Goal: Information Seeking & Learning: Learn about a topic

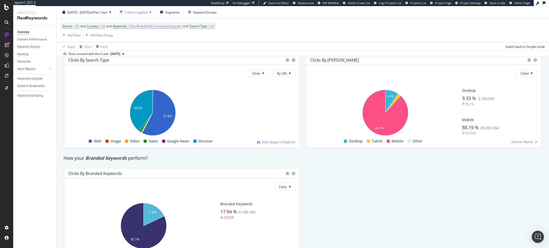
scroll to position [899, 0]
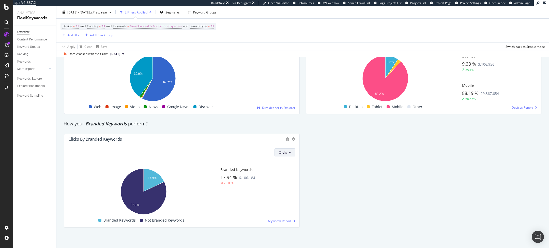
click at [282, 150] on span "Clicks" at bounding box center [283, 152] width 8 height 4
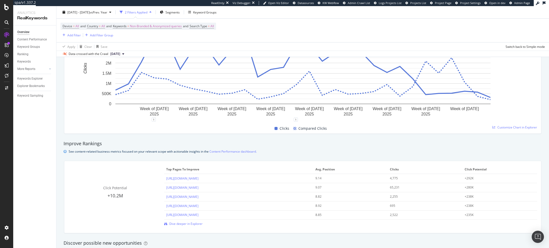
scroll to position [0, 0]
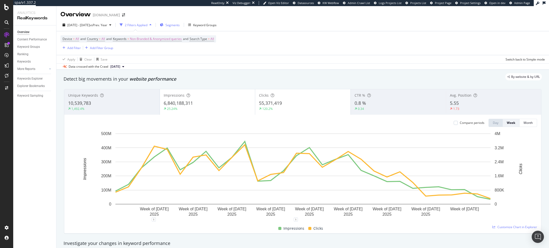
click at [180, 25] on span "Segments" at bounding box center [172, 25] width 14 height 4
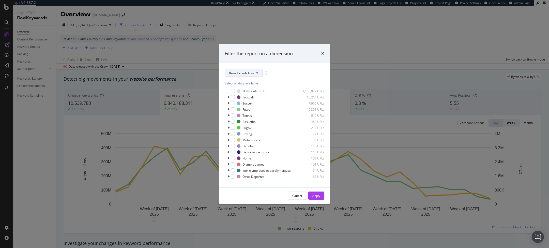
click at [246, 70] on button "Breadcrumb Tree" at bounding box center [244, 73] width 38 height 8
click at [244, 91] on span "pagetype" at bounding box center [245, 91] width 33 height 5
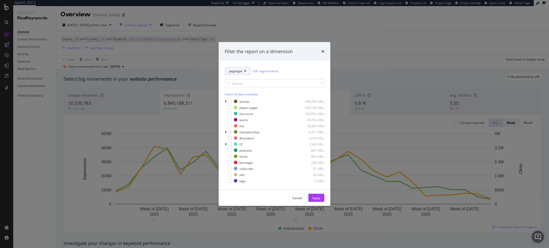
click at [240, 73] on span "pagetype" at bounding box center [235, 71] width 13 height 4
click at [241, 143] on span "suivi_video" at bounding box center [245, 142] width 33 height 5
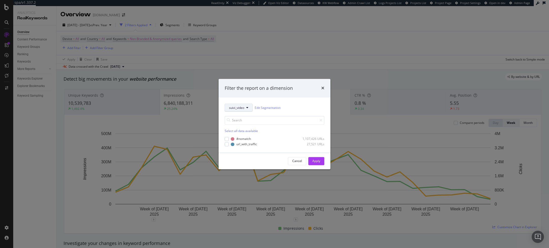
click at [243, 108] on span "suivi_video" at bounding box center [236, 107] width 15 height 4
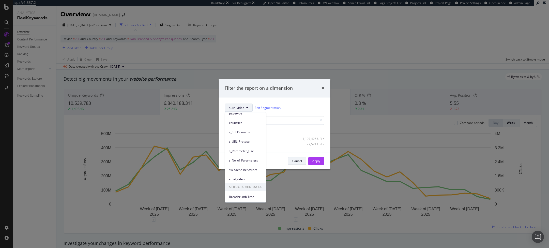
click at [300, 162] on div "Cancel" at bounding box center [297, 161] width 10 height 4
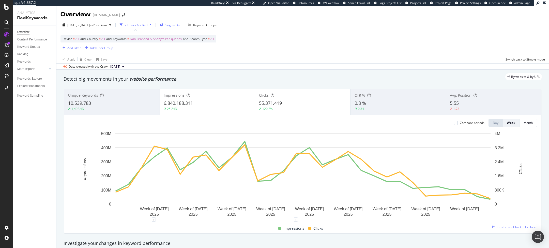
click at [180, 25] on span "Segments" at bounding box center [172, 25] width 14 height 4
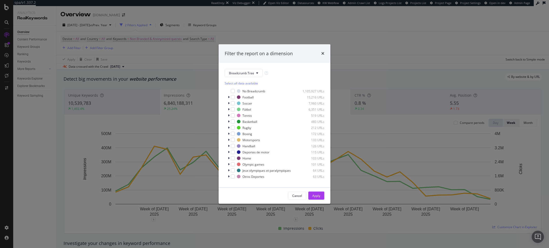
click at [244, 79] on div "Select all data available No Breadcrumb 1,105,927 URLs Football 15,216 URLs Soc…" at bounding box center [275, 129] width 100 height 104
click at [250, 73] on span "Breadcrumb Tree" at bounding box center [241, 73] width 25 height 4
click at [248, 87] on div "pagetype" at bounding box center [245, 89] width 41 height 9
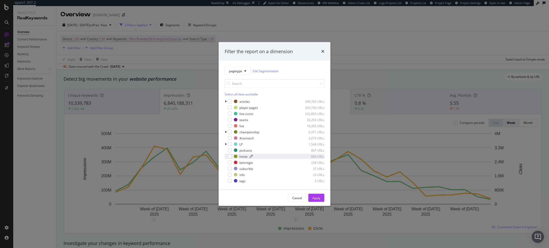
click at [244, 157] on div "home" at bounding box center [243, 156] width 8 height 4
click at [319, 197] on div "Apply" at bounding box center [316, 197] width 8 height 4
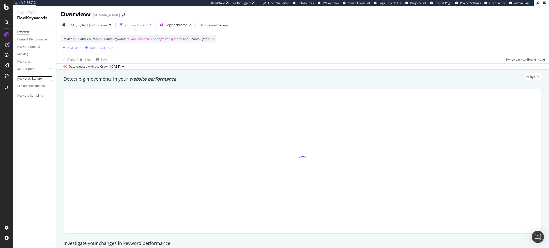
click at [35, 80] on div "Keywords Explorer" at bounding box center [29, 78] width 25 height 5
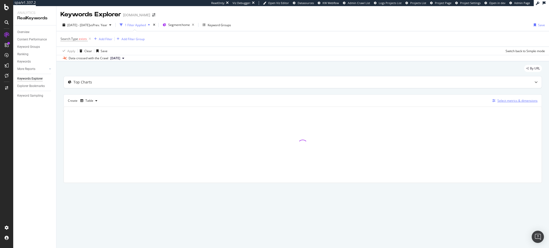
click at [508, 100] on div "Select metrics & dimensions" at bounding box center [517, 100] width 40 height 4
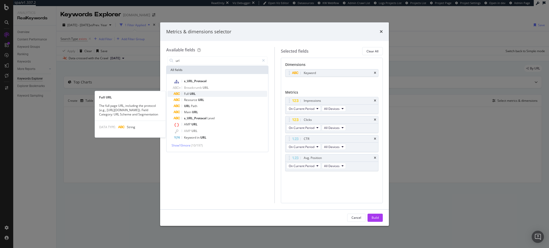
type input "url"
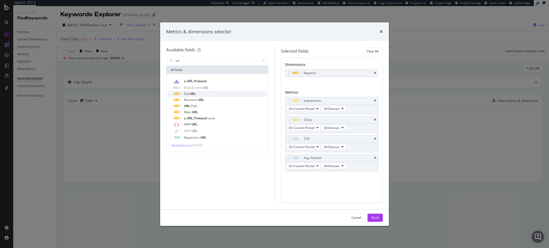
click at [222, 94] on div "Full URL" at bounding box center [220, 94] width 93 height 6
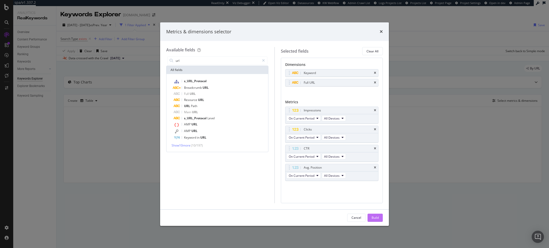
click at [380, 221] on button "Build" at bounding box center [374, 217] width 15 height 8
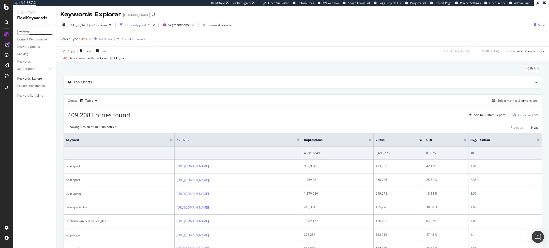
click at [22, 31] on div "Overview" at bounding box center [23, 31] width 12 height 5
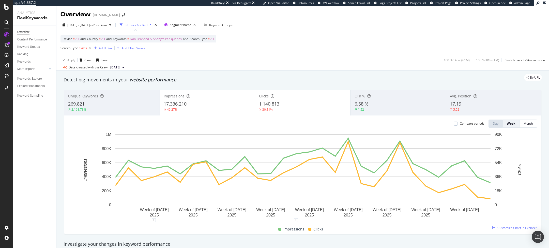
drag, startPoint x: 284, startPoint y: 45, endPoint x: 258, endPoint y: 11, distance: 42.8
click at [283, 43] on div "Device = All and Country = All and Keywords = Non-Branded & Anonymized queries …" at bounding box center [302, 43] width 484 height 24
click at [198, 25] on icon "button" at bounding box center [194, 24] width 6 height 7
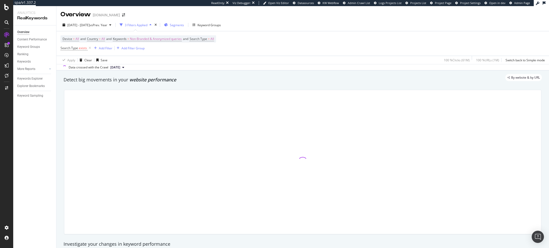
click at [184, 26] on span "Segments" at bounding box center [177, 25] width 14 height 4
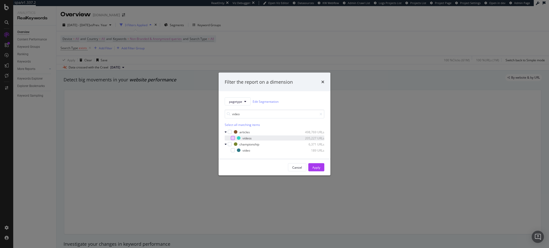
type input "video"
click at [233, 139] on div "modal" at bounding box center [233, 138] width 4 height 4
click at [233, 149] on div "modal" at bounding box center [233, 150] width 4 height 4
click at [321, 168] on button "Apply" at bounding box center [316, 167] width 16 height 8
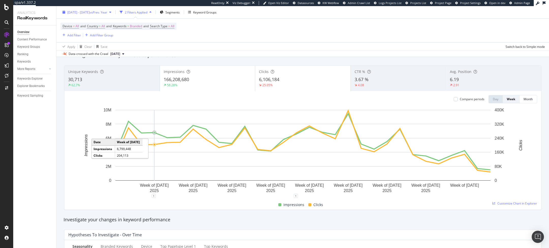
scroll to position [24, 0]
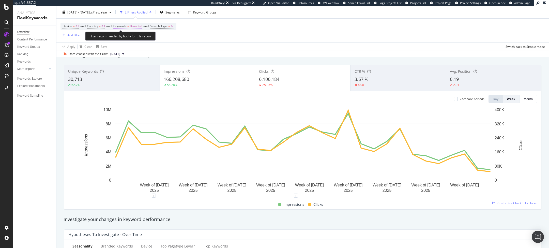
click at [141, 26] on span "Branded" at bounding box center [136, 26] width 12 height 7
click at [130, 37] on span "Branded" at bounding box center [127, 38] width 14 height 4
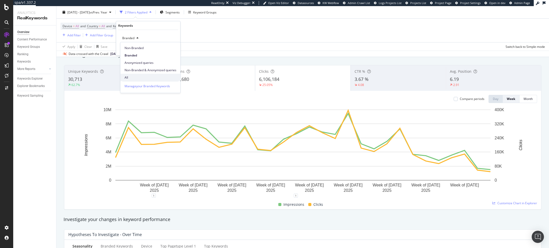
click at [132, 76] on span "All" at bounding box center [150, 77] width 52 height 5
click at [171, 52] on div "All Cancel Add filter Apply" at bounding box center [148, 42] width 64 height 25
click at [174, 50] on div "Apply" at bounding box center [172, 48] width 8 height 4
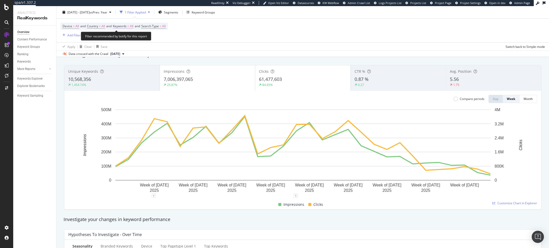
click at [128, 28] on span "Device = All and Country = All and Keywords = All and Search Type = All" at bounding box center [114, 26] width 103 height 7
click at [128, 28] on span "Keywords = All" at bounding box center [123, 26] width 21 height 5
click at [126, 38] on div "button" at bounding box center [129, 38] width 6 height 3
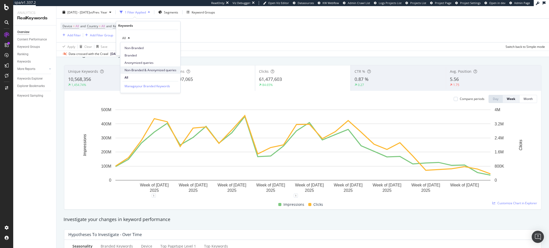
click at [141, 67] on div "Non-Branded & Anonymized queries" at bounding box center [150, 69] width 60 height 7
click at [177, 48] on div "Apply" at bounding box center [176, 48] width 8 height 4
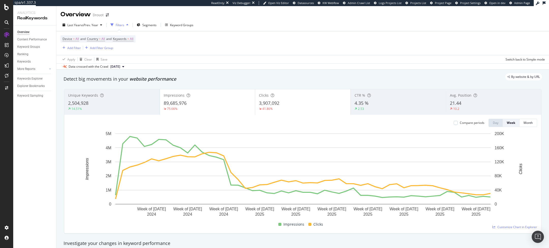
click at [165, 48] on div "Device = All and Country = All and Keywords = All Add Filter Add Filter Group" at bounding box center [302, 43] width 484 height 24
click at [100, 37] on span "=" at bounding box center [100, 39] width 2 height 4
click at [97, 47] on div "All" at bounding box center [120, 51] width 56 height 8
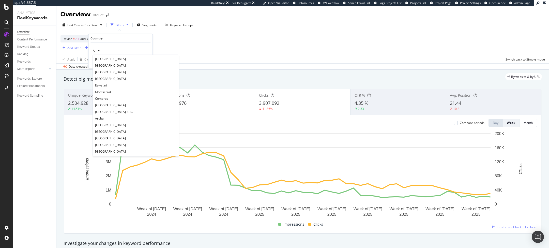
scroll to position [1437, 0]
click at [109, 130] on span "Cook Islands" at bounding box center [110, 130] width 31 height 4
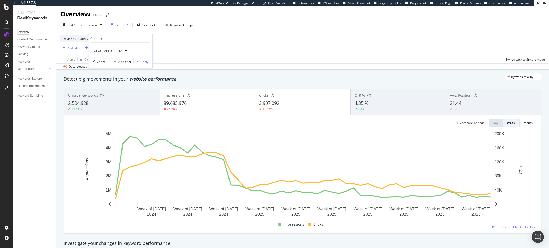
click at [148, 62] on div "Apply" at bounding box center [145, 61] width 8 height 4
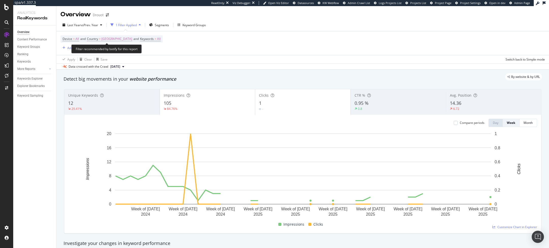
click at [100, 39] on span "Country = Cook Islands" at bounding box center [109, 39] width 45 height 5
click at [100, 51] on span "Cook Islands" at bounding box center [108, 51] width 31 height 4
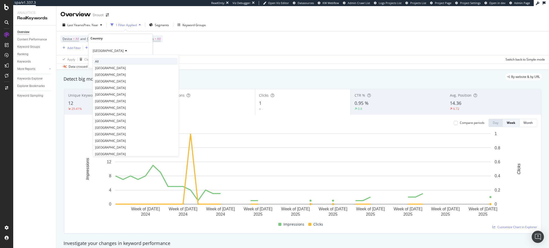
click at [100, 62] on div "All" at bounding box center [136, 61] width 84 height 7
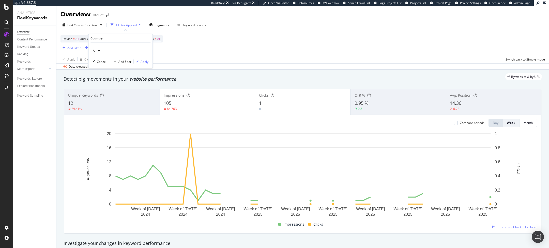
click at [148, 58] on div "All Cancel Add filter Apply" at bounding box center [120, 55] width 64 height 25
click at [145, 59] on div "Apply" at bounding box center [145, 61] width 8 height 4
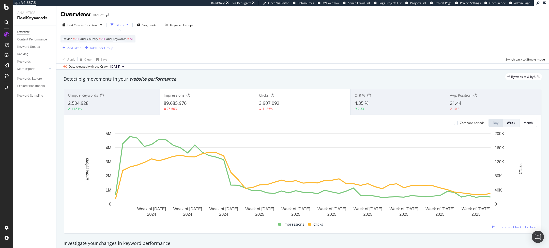
click at [198, 93] on div "Impressions" at bounding box center [208, 95] width 88 height 5
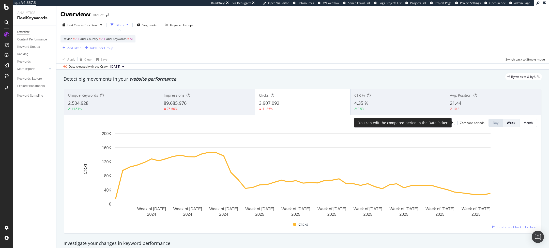
click at [474, 122] on div "Compare periods" at bounding box center [472, 122] width 25 height 4
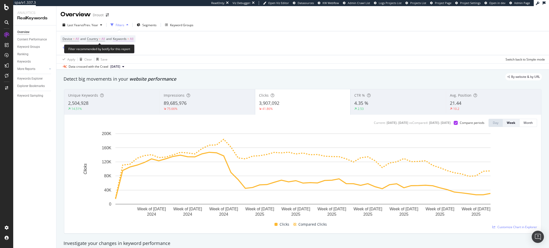
click at [124, 38] on span "Keywords" at bounding box center [120, 39] width 14 height 4
click at [124, 49] on span "All" at bounding box center [123, 51] width 6 height 4
click at [95, 40] on span "Country" at bounding box center [92, 39] width 11 height 4
click at [97, 48] on div "All" at bounding box center [120, 51] width 56 height 8
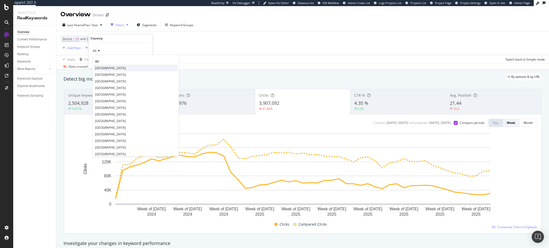
click at [112, 66] on div "[GEOGRAPHIC_DATA]" at bounding box center [136, 68] width 84 height 7
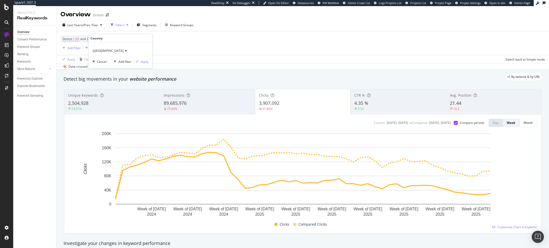
click at [149, 61] on div "France Cancel Add filter Apply" at bounding box center [120, 55] width 64 height 25
click at [144, 61] on div "Apply" at bounding box center [145, 61] width 8 height 4
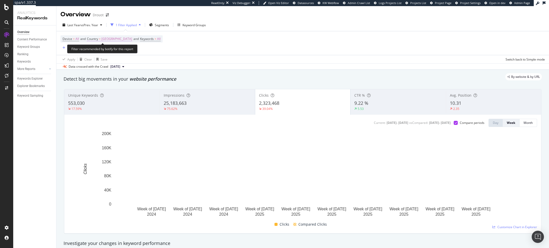
click at [101, 39] on span "=" at bounding box center [100, 39] width 2 height 4
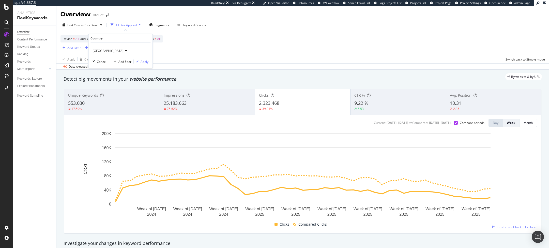
click at [97, 48] on div "[GEOGRAPHIC_DATA]" at bounding box center [120, 51] width 56 height 8
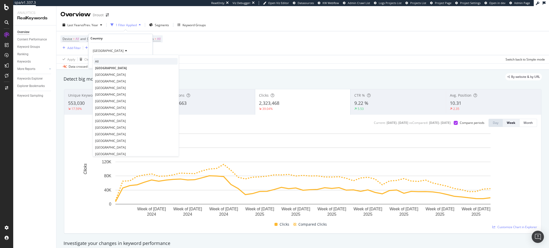
click at [101, 60] on div "All" at bounding box center [136, 61] width 84 height 7
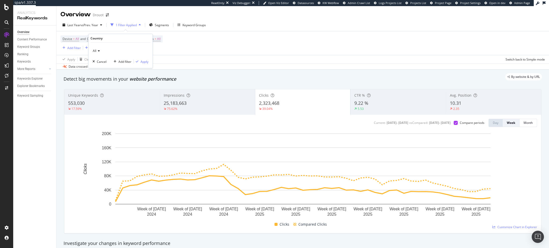
click at [142, 64] on div "All Cancel Add filter Apply" at bounding box center [120, 55] width 64 height 25
drag, startPoint x: 146, startPoint y: 63, endPoint x: 141, endPoint y: 61, distance: 4.9
click at [146, 63] on div "Apply" at bounding box center [145, 61] width 8 height 4
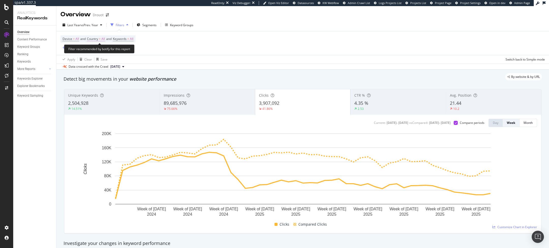
click at [104, 39] on span "All" at bounding box center [103, 38] width 4 height 7
click at [99, 49] on div "All" at bounding box center [120, 51] width 56 height 8
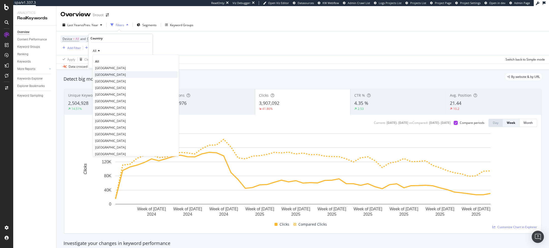
click at [106, 74] on span "[GEOGRAPHIC_DATA]" at bounding box center [110, 74] width 31 height 4
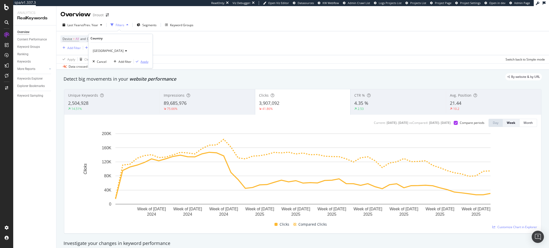
click at [144, 60] on div "Apply" at bounding box center [145, 61] width 8 height 4
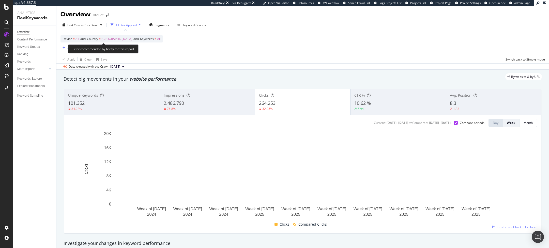
click at [104, 39] on span "[GEOGRAPHIC_DATA]" at bounding box center [116, 38] width 31 height 7
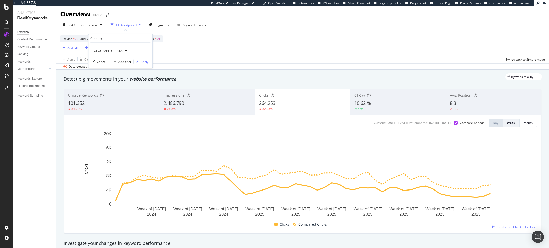
click at [103, 49] on span "[GEOGRAPHIC_DATA]" at bounding box center [108, 51] width 31 height 4
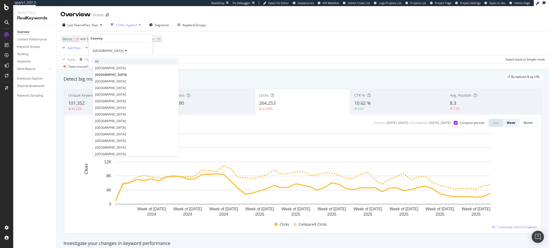
click at [101, 58] on div "All" at bounding box center [136, 61] width 84 height 7
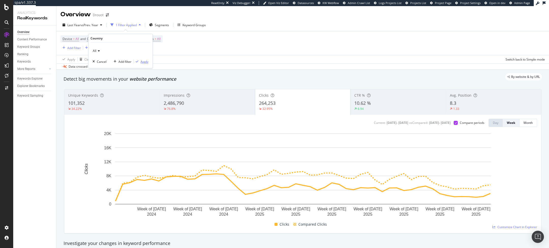
click at [147, 59] on div "Apply" at bounding box center [145, 61] width 8 height 4
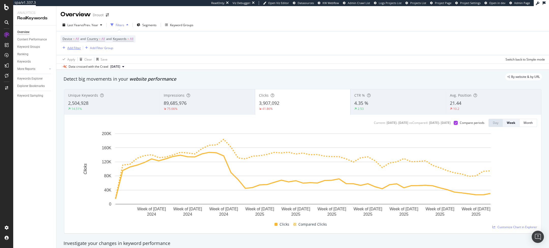
click at [75, 49] on div "Add Filter" at bounding box center [73, 48] width 13 height 4
click at [174, 58] on div "Apply Clear Save Switch back to Simple mode" at bounding box center [302, 59] width 492 height 8
click at [152, 25] on span "Segments" at bounding box center [149, 25] width 14 height 4
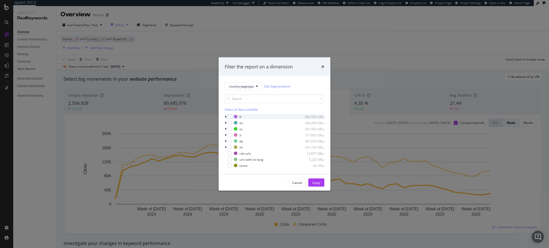
click at [226, 116] on div "modal" at bounding box center [226, 116] width 3 height 5
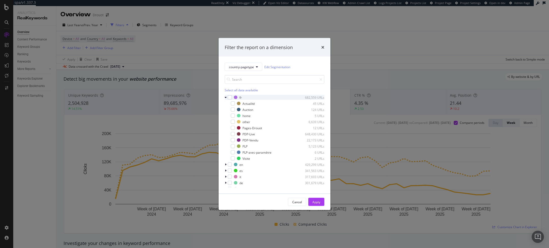
click at [227, 96] on div "modal" at bounding box center [226, 97] width 3 height 5
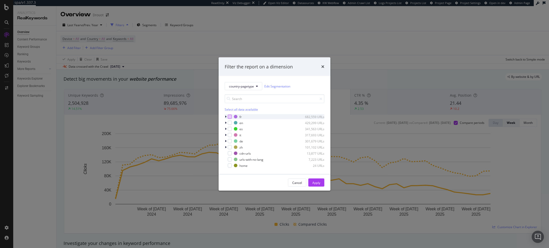
click at [229, 117] on div "modal" at bounding box center [230, 117] width 4 height 4
click at [320, 182] on div "Apply" at bounding box center [316, 182] width 8 height 4
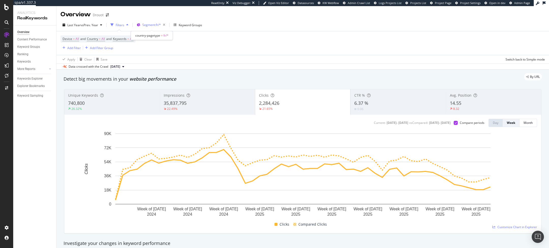
click at [152, 26] on span "Segment: fr/*" at bounding box center [151, 25] width 19 height 4
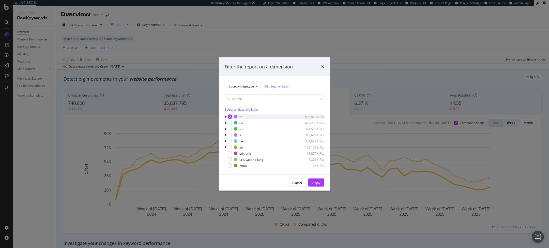
click at [230, 115] on icon "modal" at bounding box center [230, 116] width 2 height 3
click at [230, 122] on div "modal" at bounding box center [230, 123] width 4 height 4
click at [230, 130] on div "modal" at bounding box center [230, 129] width 4 height 4
click at [230, 138] on div "fr 682,559 URLs en 429,299 URLs es 341,563 URLs it 317,693 URLs de 301,679 URLs…" at bounding box center [275, 141] width 100 height 54
click at [230, 134] on div "modal" at bounding box center [230, 135] width 4 height 4
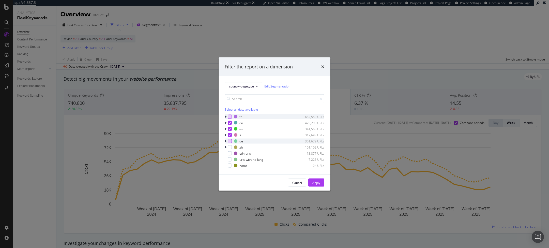
click at [230, 141] on div "modal" at bounding box center [230, 141] width 4 height 4
click at [230, 148] on div "modal" at bounding box center [230, 147] width 4 height 4
click at [230, 153] on div "modal" at bounding box center [230, 153] width 4 height 4
click at [230, 158] on div "modal" at bounding box center [230, 159] width 4 height 4
click at [230, 163] on div "fr 682,559 URLs en 429,299 URLs es 341,563 URLs it 317,693 URLs de 301,679 URLs…" at bounding box center [275, 141] width 100 height 54
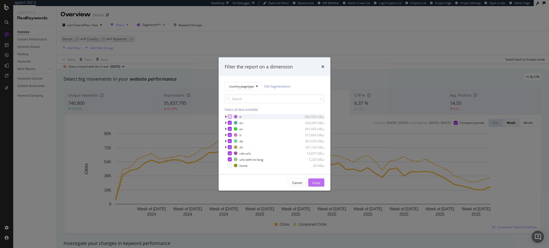
click at [315, 183] on div "Apply" at bounding box center [316, 182] width 8 height 4
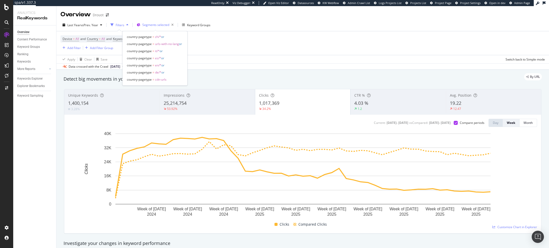
click at [151, 22] on div "Segments selected" at bounding box center [158, 24] width 33 height 7
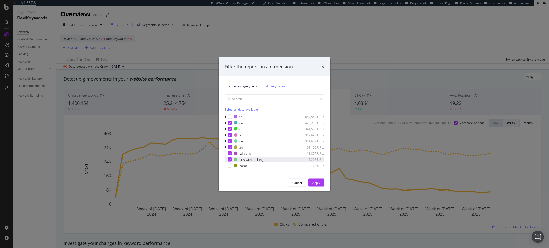
click at [226, 159] on div "modal" at bounding box center [226, 159] width 3 height 5
click at [229, 152] on icon "modal" at bounding box center [230, 153] width 2 height 3
click at [230, 147] on icon "modal" at bounding box center [230, 147] width 2 height 3
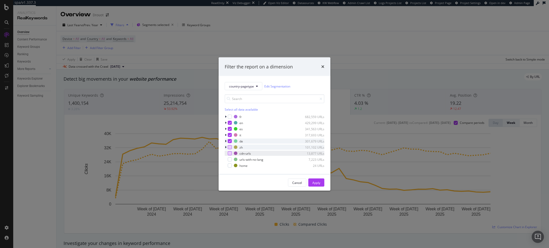
click at [230, 142] on div "modal" at bounding box center [230, 141] width 4 height 4
click at [230, 137] on div "modal" at bounding box center [230, 135] width 4 height 4
click at [230, 130] on icon "modal" at bounding box center [230, 129] width 2 height 3
click at [229, 122] on icon "modal" at bounding box center [230, 122] width 2 height 3
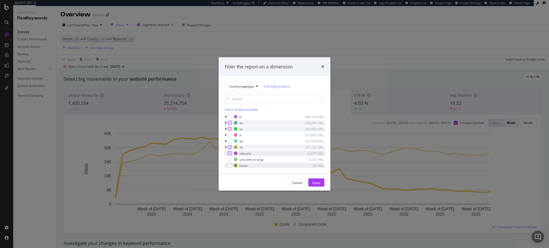
click at [225, 165] on div "modal" at bounding box center [226, 165] width 3 height 5
click at [230, 116] on div "modal" at bounding box center [230, 117] width 4 height 4
click at [224, 117] on div "country-pagetype Edit Segmentation Select all data available fr 682,559 URLs en…" at bounding box center [275, 125] width 112 height 98
click at [322, 185] on button "Apply" at bounding box center [316, 182] width 16 height 8
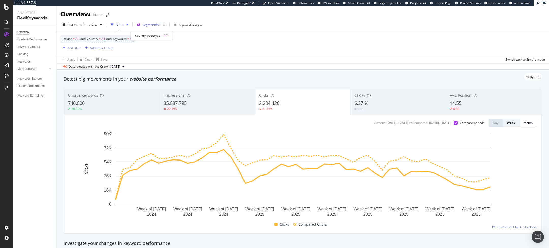
click at [155, 25] on span "Segment: fr/*" at bounding box center [151, 25] width 19 height 4
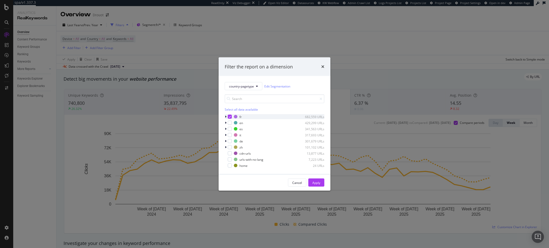
click at [229, 117] on icon "modal" at bounding box center [230, 116] width 2 height 3
click at [230, 165] on div "modal" at bounding box center [230, 165] width 4 height 4
click at [315, 183] on div "Apply" at bounding box center [316, 182] width 8 height 4
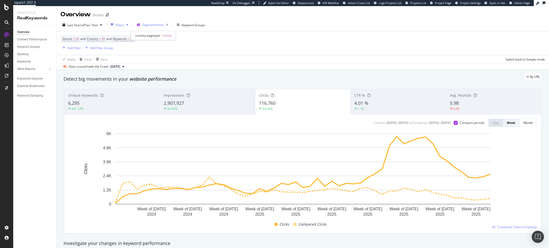
click at [152, 24] on span "Segment: home" at bounding box center [153, 25] width 22 height 4
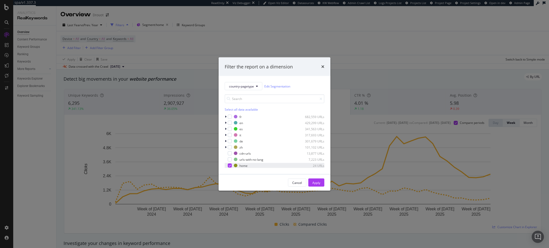
click at [229, 166] on icon "modal" at bounding box center [230, 165] width 2 height 3
click at [318, 181] on div "Apply" at bounding box center [316, 182] width 8 height 4
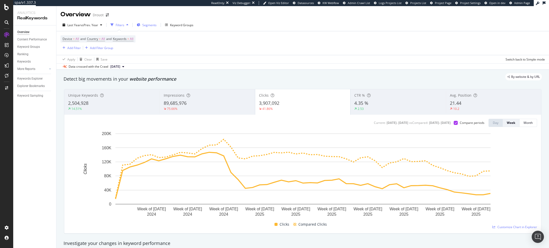
click at [148, 24] on span "Segments" at bounding box center [149, 25] width 14 height 4
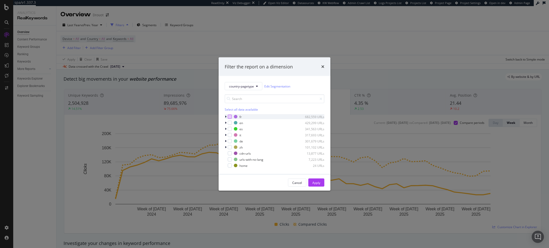
click at [228, 116] on div "modal" at bounding box center [230, 117] width 4 height 4
click at [229, 126] on div "es 341,563 URLs" at bounding box center [275, 128] width 100 height 5
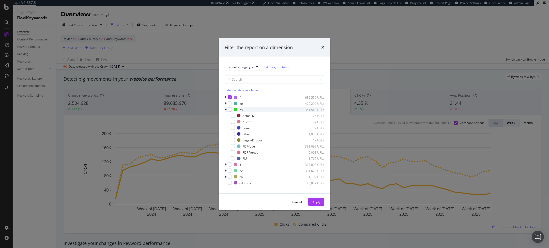
click at [226, 110] on icon "modal" at bounding box center [226, 109] width 2 height 3
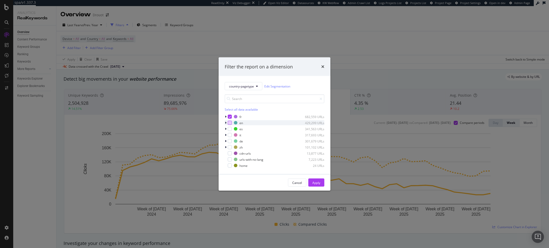
click at [230, 123] on div "modal" at bounding box center [230, 123] width 4 height 4
click at [230, 130] on div "modal" at bounding box center [230, 129] width 4 height 4
click at [229, 135] on div "modal" at bounding box center [230, 135] width 4 height 4
click at [229, 142] on div "modal" at bounding box center [230, 141] width 4 height 4
click at [229, 149] on div "modal" at bounding box center [230, 147] width 4 height 4
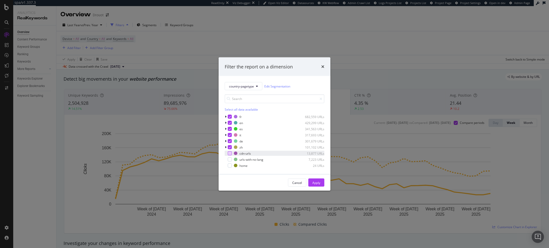
click at [229, 152] on div "modal" at bounding box center [230, 153] width 4 height 4
click at [229, 158] on div "modal" at bounding box center [230, 159] width 4 height 4
click at [229, 166] on div "modal" at bounding box center [230, 165] width 4 height 4
click at [319, 185] on div "Apply" at bounding box center [316, 183] width 8 height 8
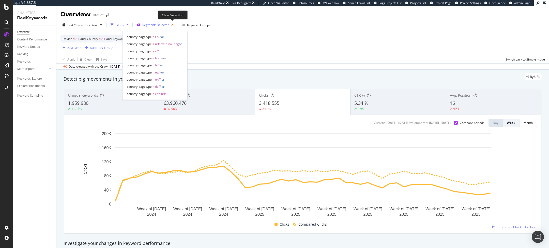
click at [173, 25] on icon "button" at bounding box center [172, 24] width 6 height 7
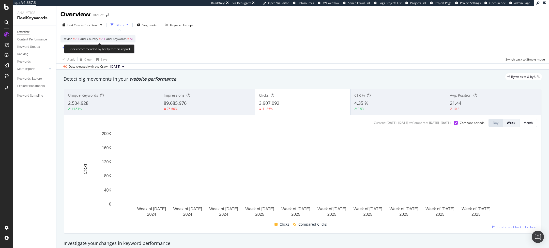
click at [95, 36] on span "Device = All and Country = All and Keywords = All" at bounding box center [98, 38] width 71 height 7
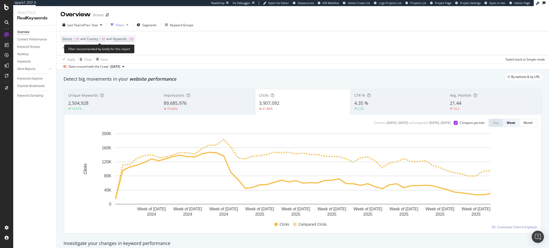
click at [93, 40] on span "Country" at bounding box center [92, 39] width 11 height 4
click at [95, 49] on span "All" at bounding box center [95, 51] width 4 height 4
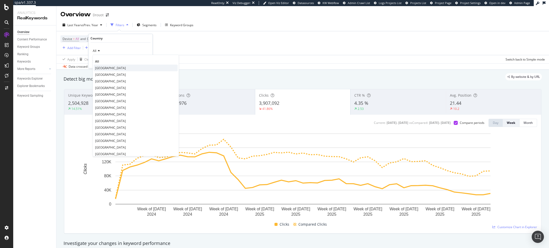
click at [100, 65] on div "[GEOGRAPHIC_DATA]" at bounding box center [136, 68] width 84 height 7
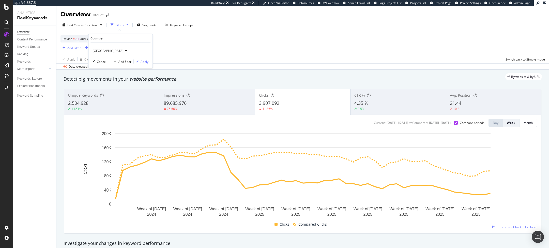
click at [147, 61] on div "Apply" at bounding box center [145, 61] width 8 height 4
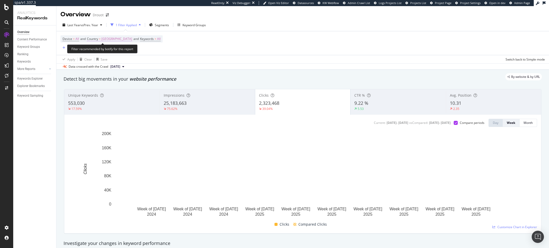
click at [106, 39] on span "France" at bounding box center [116, 38] width 31 height 7
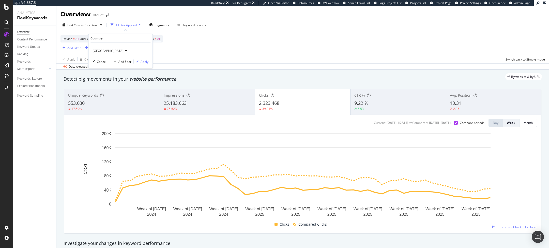
click at [101, 51] on span "France" at bounding box center [108, 51] width 31 height 4
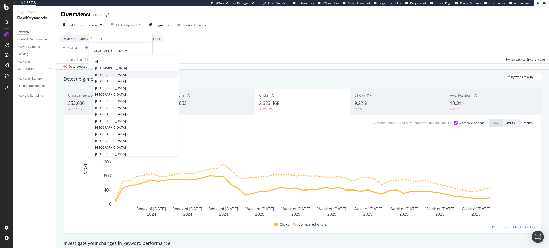
click at [97, 73] on span "Belgium" at bounding box center [110, 74] width 31 height 4
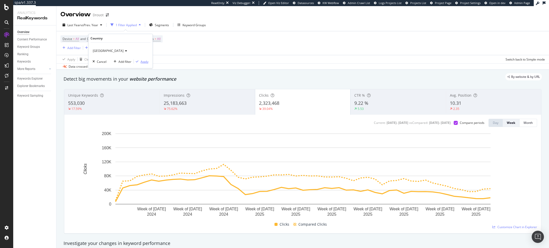
click at [144, 64] on button "Apply" at bounding box center [141, 61] width 15 height 5
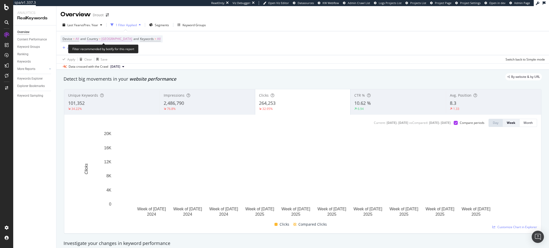
click at [101, 38] on span "=" at bounding box center [100, 39] width 2 height 4
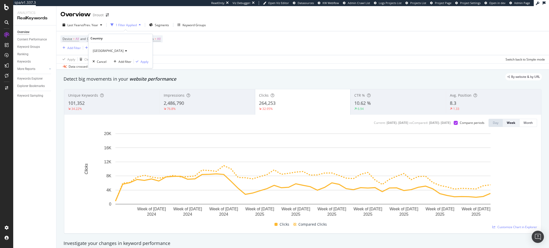
click at [102, 51] on span "Belgium" at bounding box center [108, 51] width 31 height 4
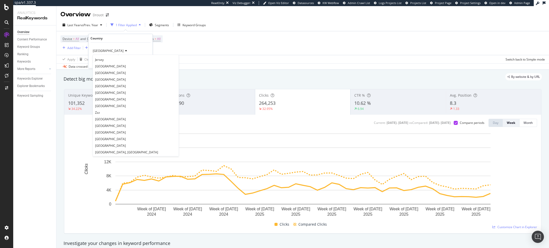
scroll to position [645, 0]
click at [196, 48] on div "Device = All and Country = Belgium and Keywords = All Add Filter Add Filter Gro…" at bounding box center [302, 43] width 484 height 24
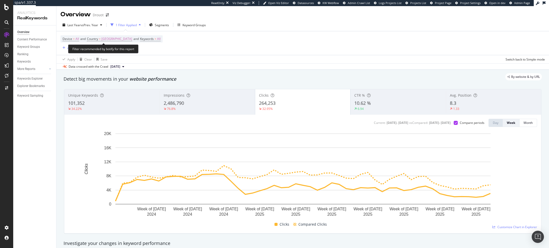
click at [72, 49] on div "Filter recommended by botify for this report" at bounding box center [103, 48] width 70 height 9
click at [72, 46] on div "Add Filter" at bounding box center [73, 48] width 13 height 4
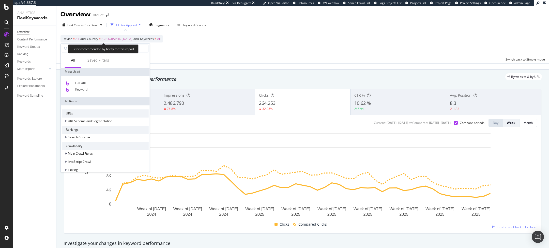
click at [100, 36] on span "Device = All and Country = Belgium and Keywords = All" at bounding box center [112, 38] width 98 height 7
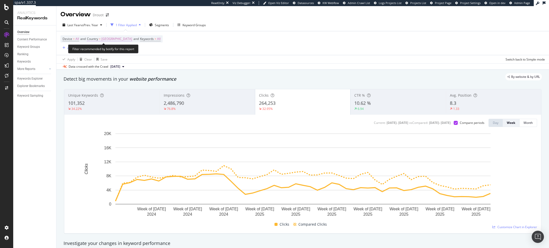
click at [98, 39] on span "Country" at bounding box center [92, 39] width 11 height 4
click at [98, 50] on span "Belgium" at bounding box center [108, 51] width 31 height 4
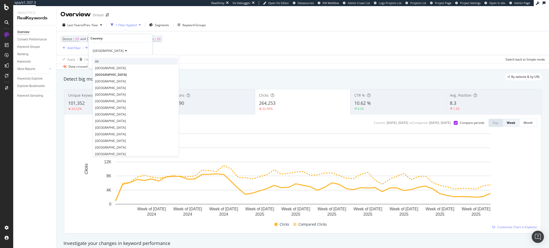
click at [110, 59] on div "All" at bounding box center [136, 61] width 84 height 7
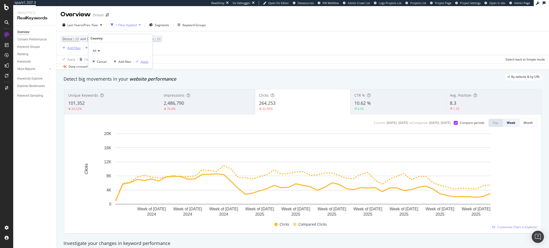
click at [141, 62] on div "Apply" at bounding box center [145, 61] width 8 height 4
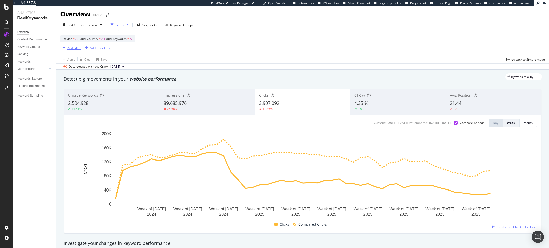
click at [75, 49] on div "Add Filter" at bounding box center [73, 48] width 13 height 4
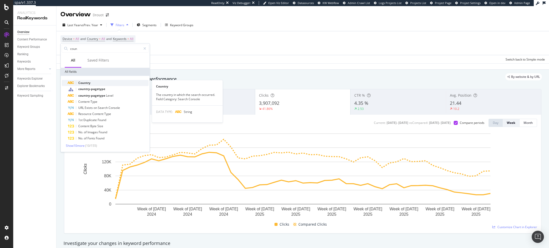
type input "coun"
click at [81, 82] on span "Country" at bounding box center [84, 83] width 12 height 4
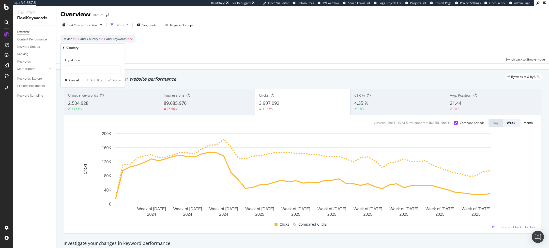
click at [77, 60] on icon at bounding box center [78, 60] width 4 height 3
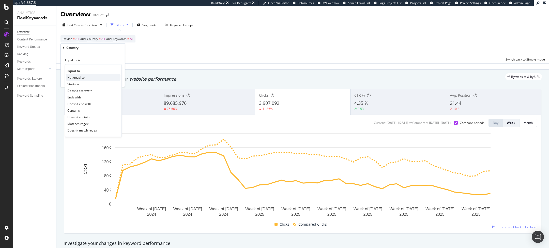
click at [84, 75] on span "Not equal to" at bounding box center [75, 77] width 17 height 4
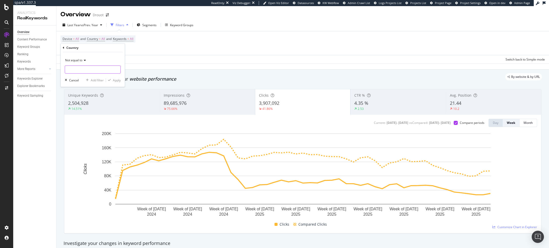
click at [90, 71] on input "text" at bounding box center [92, 69] width 55 height 8
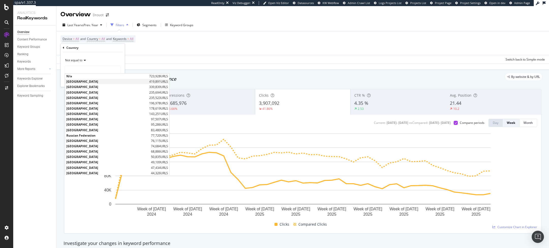
click at [87, 81] on span "France" at bounding box center [107, 82] width 82 height 4
type input "France"
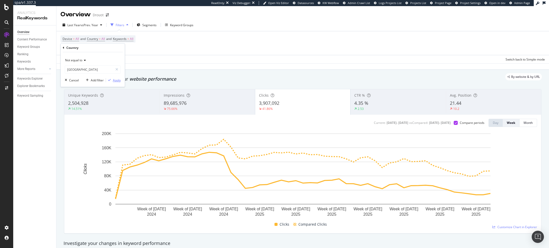
click at [116, 81] on div "Apply" at bounding box center [117, 80] width 8 height 4
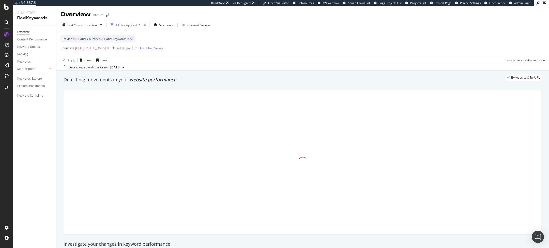
click at [117, 48] on div "Add Filter" at bounding box center [123, 48] width 13 height 4
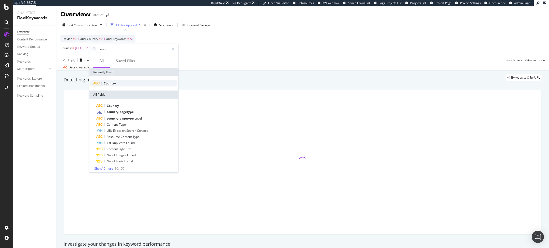
click at [107, 83] on span "Country" at bounding box center [110, 83] width 12 height 4
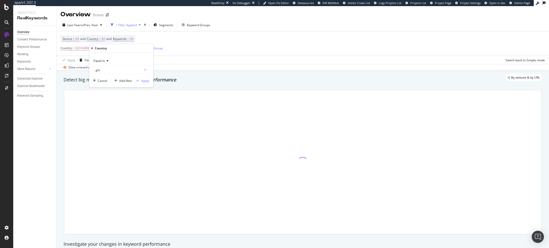
type input "United Kingdom"
click at [114, 72] on input "gbr" at bounding box center [117, 70] width 48 height 8
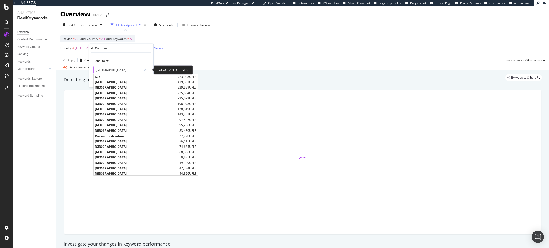
click at [121, 69] on input "United Kingdom" at bounding box center [117, 70] width 48 height 8
click at [110, 131] on span "Belgium" at bounding box center [136, 130] width 83 height 4
type input "Belgium"
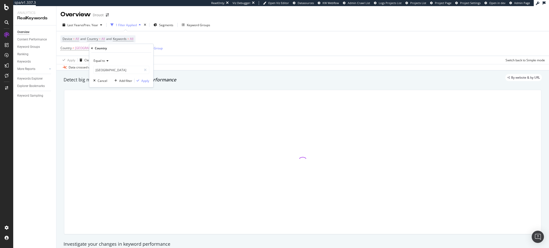
click at [100, 63] on div "Equal to" at bounding box center [121, 61] width 56 height 8
click at [112, 76] on span "Not equal to" at bounding box center [104, 77] width 17 height 4
type input "Belgium"
click at [146, 79] on div "Apply" at bounding box center [145, 80] width 8 height 4
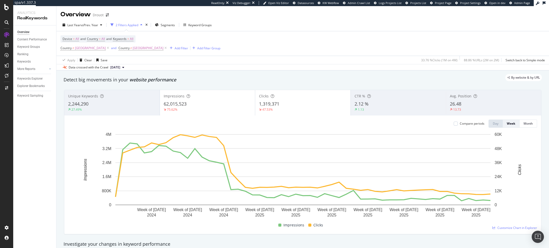
click at [185, 109] on div "75.62%" at bounding box center [208, 109] width 88 height 5
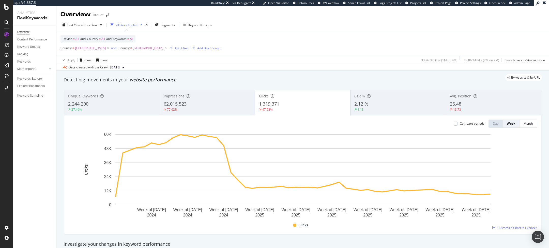
click at [74, 48] on span "≠" at bounding box center [73, 48] width 2 height 4
type input "[GEOGRAPHIC_DATA]"
click at [78, 59] on span "Not equal to" at bounding box center [73, 60] width 17 height 4
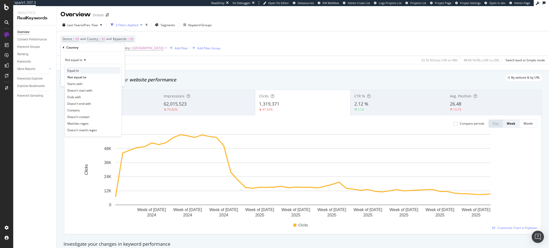
click at [77, 69] on span "Equal to" at bounding box center [72, 70] width 11 height 4
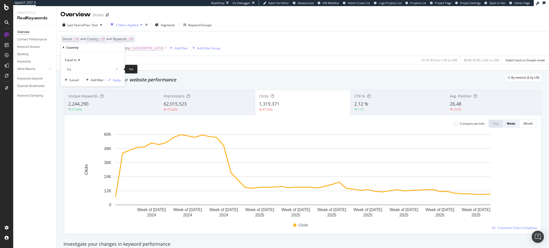
type input "[GEOGRAPHIC_DATA]"
click at [116, 79] on div "Apply" at bounding box center [117, 79] width 8 height 4
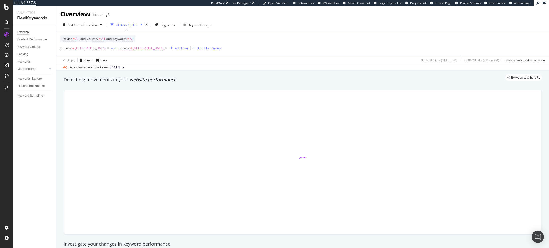
click at [118, 48] on span "Country" at bounding box center [123, 48] width 11 height 4
type input "[GEOGRAPHIC_DATA]"
click at [110, 59] on span "Not equal to" at bounding box center [110, 60] width 17 height 4
type input "[GEOGRAPHIC_DATA]"
click at [110, 62] on div "Not equal to" at bounding box center [130, 60] width 56 height 8
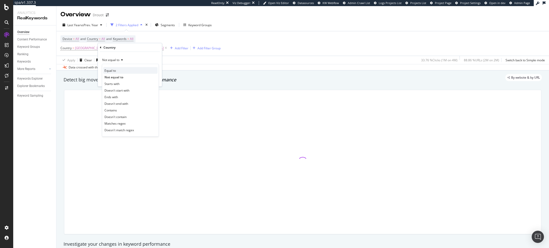
click at [120, 71] on div "Equal to" at bounding box center [130, 70] width 54 height 7
type input "[GEOGRAPHIC_DATA]"
click at [150, 82] on div "Equal to [GEOGRAPHIC_DATA] bel Cancel Add filter Apply" at bounding box center [130, 69] width 64 height 35
drag, startPoint x: 154, startPoint y: 81, endPoint x: 181, endPoint y: 61, distance: 33.9
click at [154, 81] on div "Apply" at bounding box center [154, 79] width 8 height 4
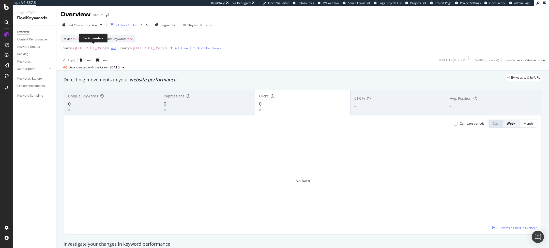
click at [111, 49] on div "and" at bounding box center [113, 48] width 5 height 4
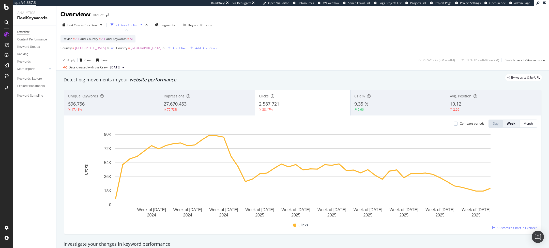
click at [463, 126] on div "Compare periods" at bounding box center [469, 123] width 31 height 8
click at [466, 123] on div "Compare periods" at bounding box center [472, 123] width 25 height 4
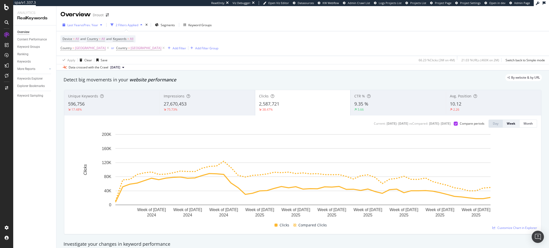
click at [82, 25] on span "vs Prev. Year" at bounding box center [90, 25] width 18 height 4
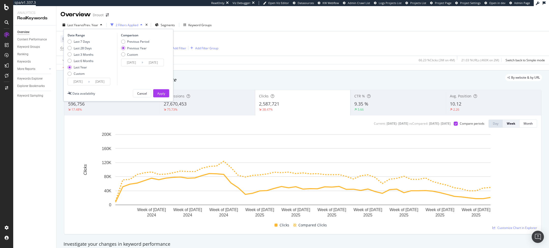
click at [74, 83] on input "[DATE]" at bounding box center [78, 81] width 20 height 7
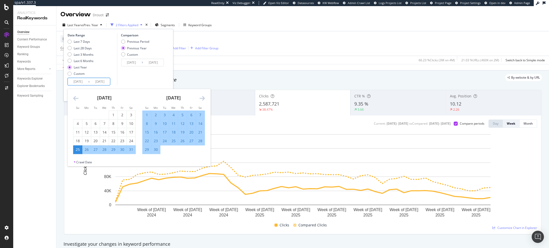
click at [204, 95] on icon "Move forward to switch to the next month." at bounding box center [201, 98] width 5 height 6
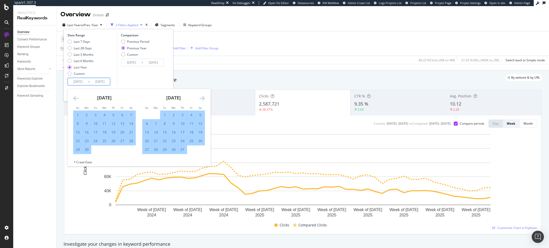
click at [204, 95] on icon "Move forward to switch to the next month." at bounding box center [201, 98] width 5 height 6
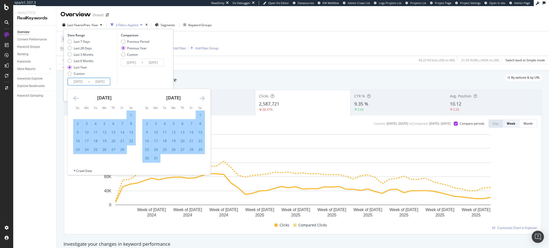
click at [204, 95] on icon "Move forward to switch to the next month." at bounding box center [201, 98] width 5 height 6
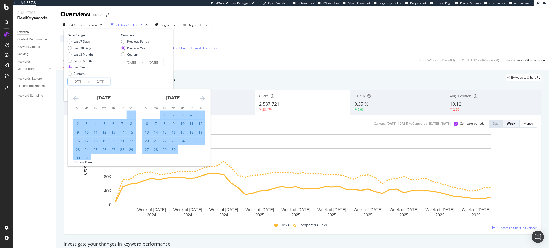
click at [204, 95] on icon "Move forward to switch to the next month." at bounding box center [201, 98] width 5 height 6
click at [94, 116] on div "1" at bounding box center [95, 114] width 9 height 5
type input "[DATE]"
click at [201, 96] on icon "Move forward to switch to the next month." at bounding box center [201, 98] width 5 height 6
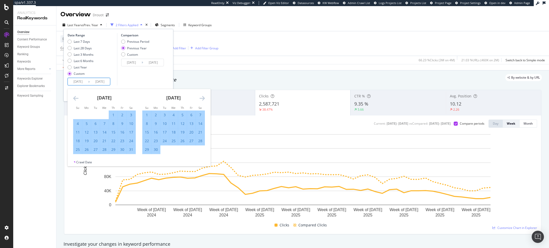
click at [201, 96] on icon "Move forward to switch to the next month." at bounding box center [201, 98] width 5 height 6
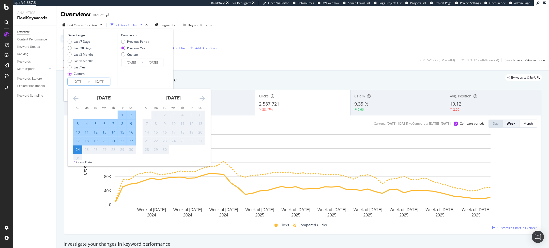
click at [77, 150] on div "24" at bounding box center [77, 149] width 9 height 5
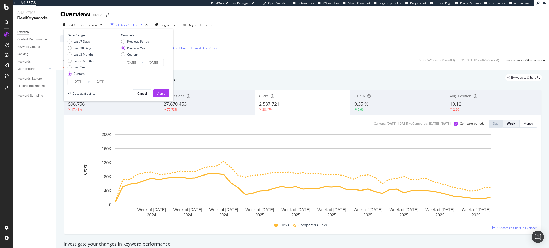
click at [164, 91] on div "Apply" at bounding box center [161, 93] width 8 height 8
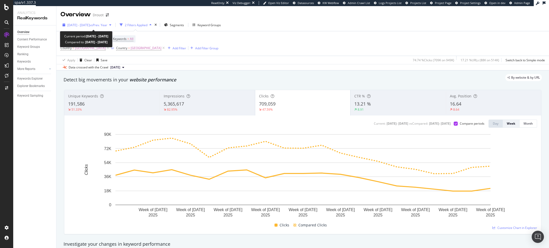
click at [90, 25] on span "[DATE] - [DATE]" at bounding box center [78, 25] width 22 height 4
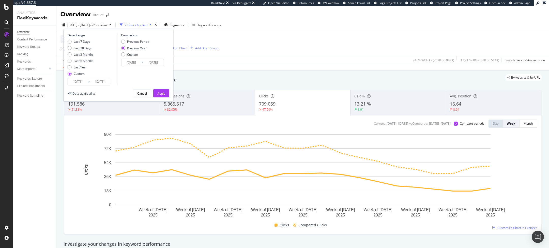
click at [265, 45] on div "Device = All and Country = All and Keywords = All Country = [GEOGRAPHIC_DATA] o…" at bounding box center [302, 43] width 484 height 24
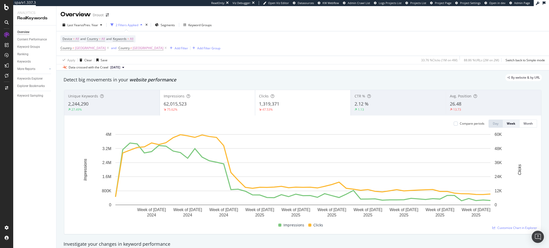
click at [205, 90] on div "Impressions 62,015,523 75.62%" at bounding box center [208, 102] width 96 height 25
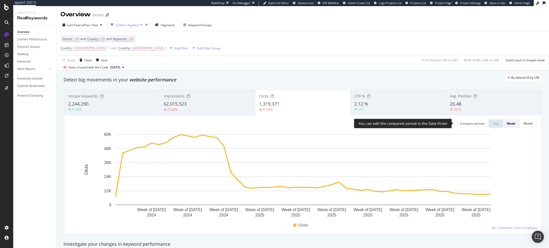
click at [461, 124] on div "Compare periods" at bounding box center [472, 123] width 25 height 4
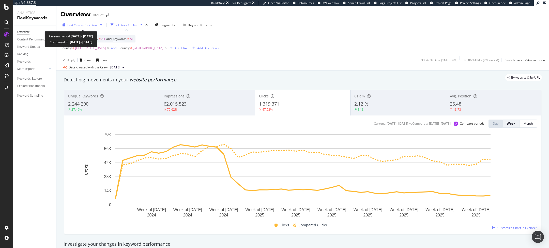
click at [79, 25] on span "Last Year" at bounding box center [73, 25] width 13 height 4
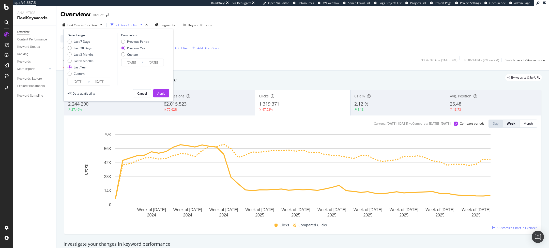
click at [78, 82] on input "[DATE]" at bounding box center [78, 81] width 20 height 7
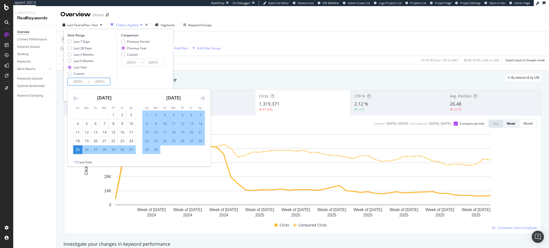
click at [75, 97] on icon "Move backward to switch to the previous month." at bounding box center [75, 98] width 5 height 6
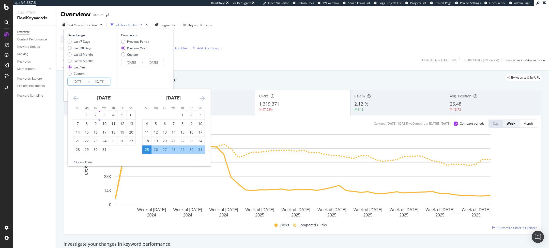
click at [75, 97] on icon "Move backward to switch to the previous month." at bounding box center [75, 98] width 5 height 6
click at [88, 115] on div "1" at bounding box center [86, 114] width 9 height 5
type input "[DATE]"
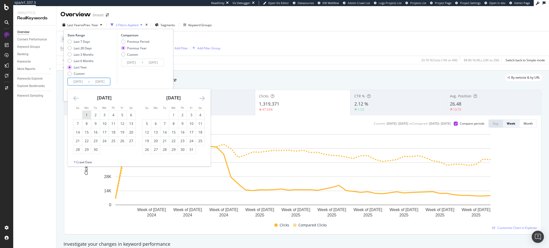
type input "[DATE]"
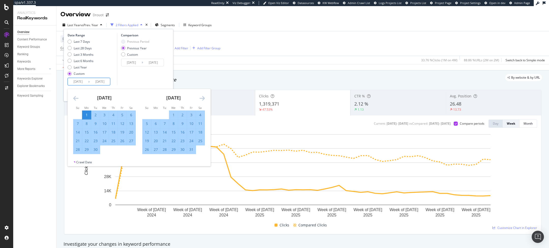
click at [201, 98] on icon "Move forward to switch to the next month." at bounding box center [201, 98] width 5 height 6
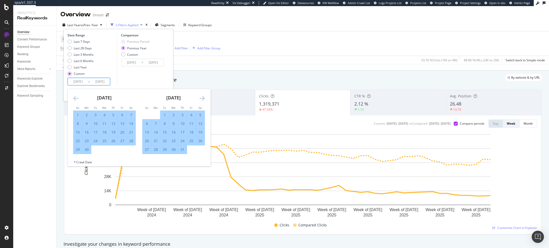
click at [201, 98] on icon "Move forward to switch to the next month." at bounding box center [201, 98] width 5 height 6
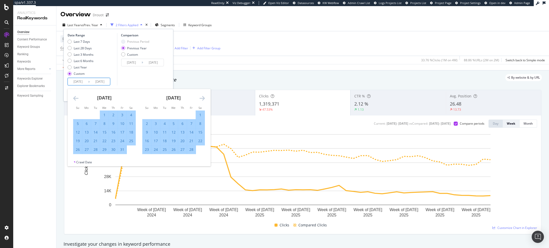
click at [201, 98] on icon "Move forward to switch to the next month." at bounding box center [201, 98] width 5 height 6
click at [97, 115] on div "1" at bounding box center [95, 114] width 9 height 5
type input "2025/04/01"
type input "2024/04/02"
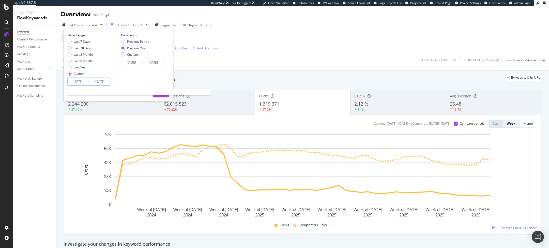
click at [87, 81] on input "2024/04/01" at bounding box center [78, 81] width 20 height 7
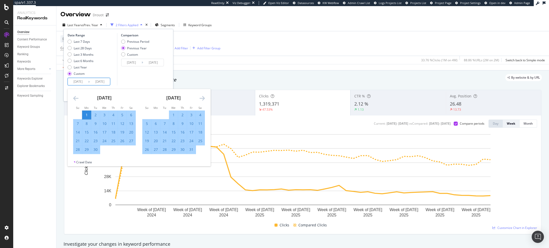
click at [201, 95] on div "March 2024 1 2 3 4 5 6 7 8 9 10 11 12 13 14 15 16 17 18 19 20 21 22 23 24 25 26…" at bounding box center [139, 124] width 143 height 71
click at [201, 95] on icon "Move forward to switch to the next month." at bounding box center [201, 98] width 5 height 6
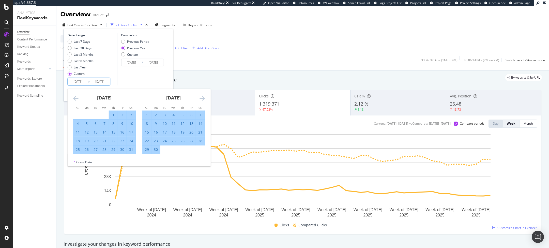
click at [201, 95] on icon "Move forward to switch to the next month." at bounding box center [201, 98] width 5 height 6
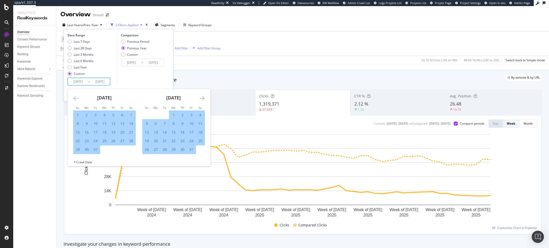
click at [201, 95] on icon "Move forward to switch to the next month." at bounding box center [201, 98] width 5 height 6
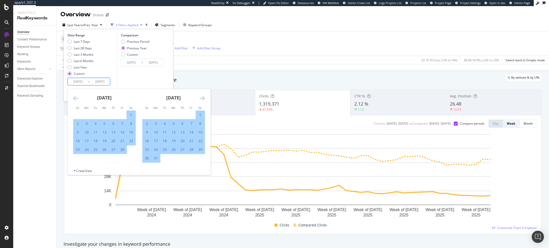
click at [201, 95] on icon "Move forward to switch to the next month." at bounding box center [201, 98] width 5 height 6
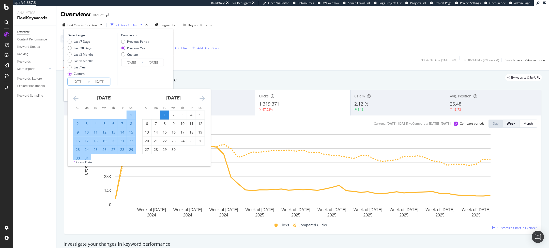
click at [163, 115] on div "1" at bounding box center [164, 114] width 9 height 5
type input "[DATE]"
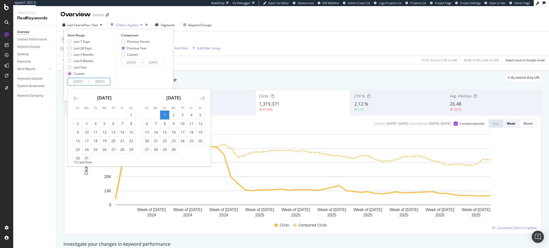
click at [202, 98] on icon "Move forward to switch to the next month." at bounding box center [201, 98] width 5 height 6
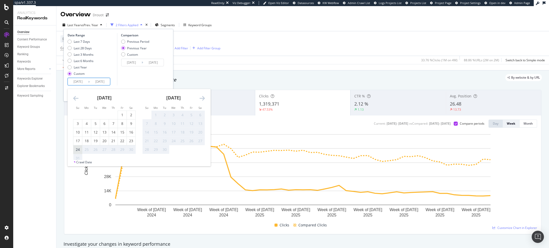
click at [76, 150] on div "24" at bounding box center [77, 149] width 9 height 5
type input "[DATE]"
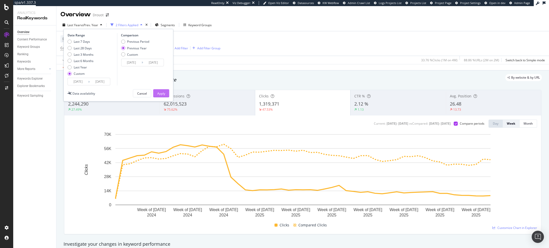
click at [163, 95] on div "Apply" at bounding box center [161, 93] width 8 height 8
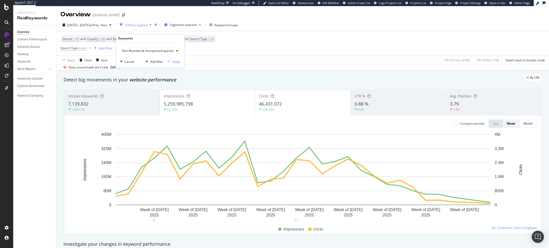
click at [148, 48] on div "Non-Branded & Anonymized queries" at bounding box center [150, 51] width 60 height 8
click at [141, 60] on span "Non-Branded" at bounding box center [150, 60] width 53 height 5
click at [171, 61] on div "Apply" at bounding box center [172, 61] width 8 height 4
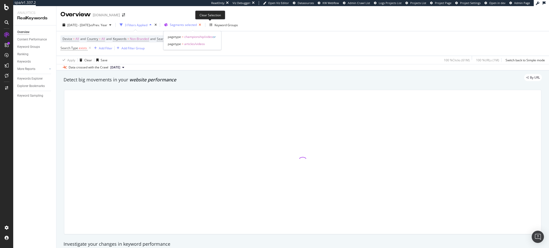
click at [203, 25] on icon "button" at bounding box center [200, 24] width 6 height 7
click at [184, 23] on span "Segments" at bounding box center [177, 25] width 14 height 4
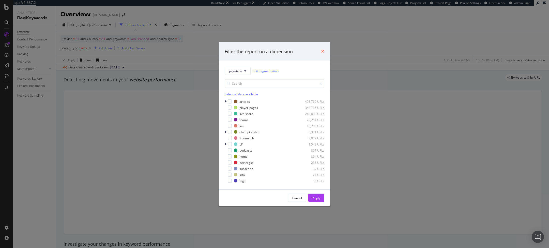
click at [323, 51] on icon "times" at bounding box center [322, 51] width 3 height 4
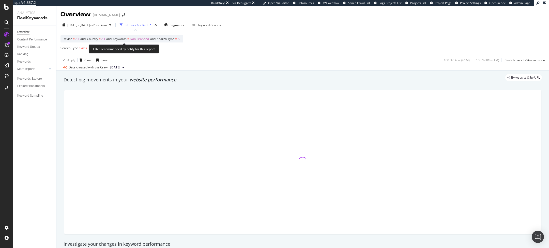
click at [134, 41] on span "Non-Branded" at bounding box center [139, 38] width 19 height 7
click at [144, 45] on div "Non-Branded Cancel Add filter Apply" at bounding box center [148, 55] width 64 height 25
click at [141, 47] on button "Non-Branded" at bounding box center [133, 51] width 27 height 8
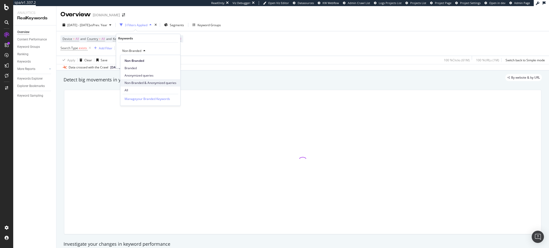
click at [130, 84] on span "Non-Branded & Anonymized queries" at bounding box center [150, 83] width 52 height 5
click at [176, 60] on div "Apply" at bounding box center [176, 61] width 8 height 4
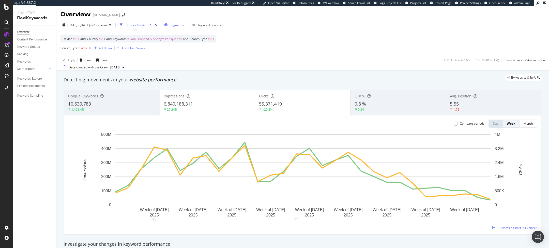
click at [183, 27] on span "Segments" at bounding box center [177, 25] width 14 height 4
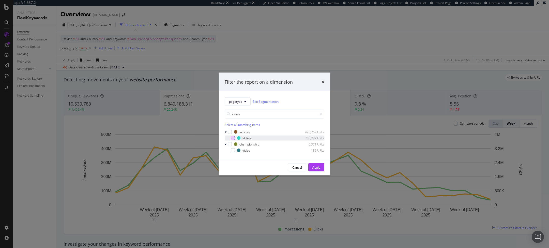
type input "video"
click at [233, 137] on div "modal" at bounding box center [233, 138] width 4 height 4
click at [233, 150] on div "modal" at bounding box center [233, 150] width 4 height 4
click at [319, 168] on div "Apply" at bounding box center [316, 167] width 8 height 4
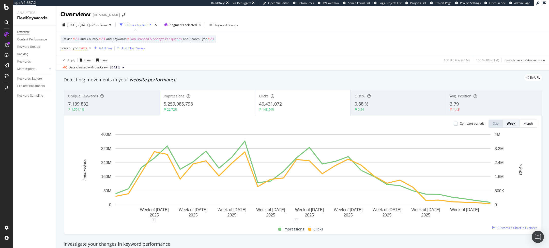
click at [81, 49] on span "exists" at bounding box center [83, 48] width 8 height 4
click at [74, 60] on icon at bounding box center [75, 59] width 4 height 3
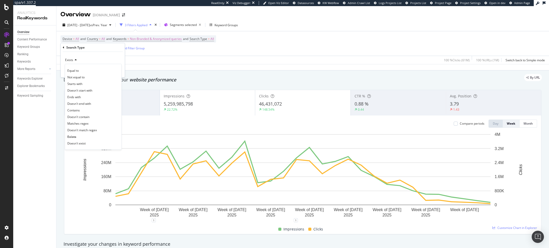
click at [197, 56] on div "Apply Clear Save 100 % Clicks ( 61M ) 100 % URLs ( 1M ) Switch back to Simple m…" at bounding box center [302, 60] width 492 height 8
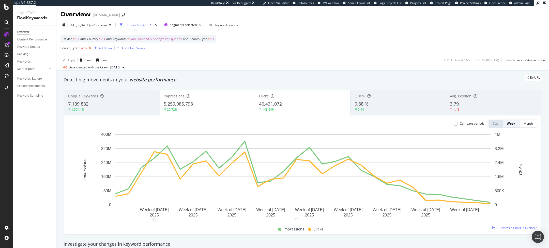
click at [89, 47] on icon at bounding box center [90, 47] width 4 height 5
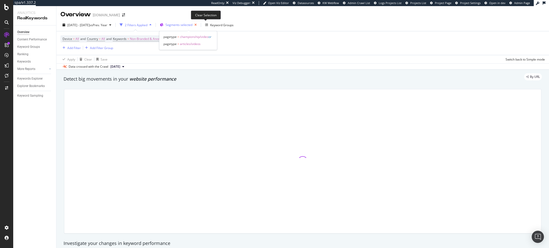
click at [199, 26] on icon "button" at bounding box center [195, 24] width 6 height 7
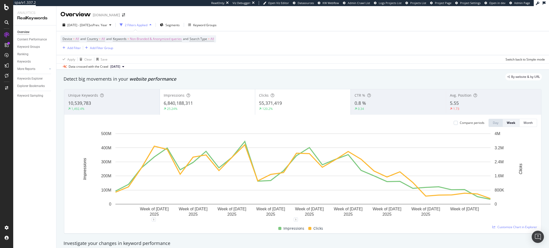
scroll to position [24, 0]
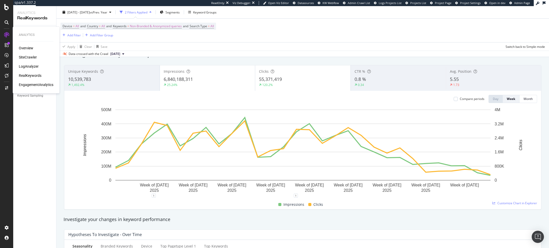
click at [26, 53] on div "Overview SiteCrawler LogAnalyzer RealKeywords EngagementAnalytics" at bounding box center [36, 66] width 35 height 42
click at [25, 55] on div "SiteCrawler" at bounding box center [28, 57] width 18 height 5
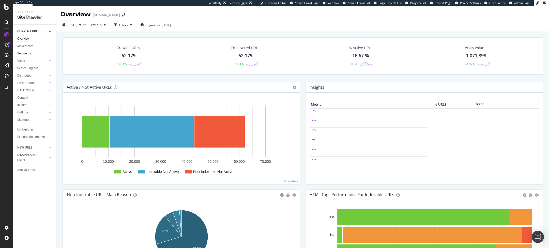
click at [27, 51] on div "Segments" at bounding box center [24, 53] width 14 height 5
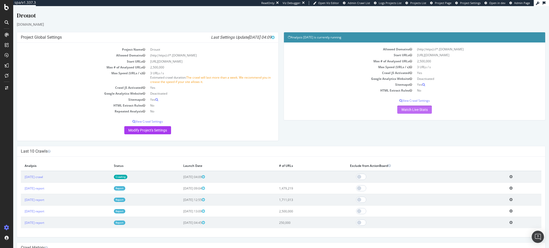
click at [426, 111] on link "Watch Live Stats" at bounding box center [414, 109] width 35 height 8
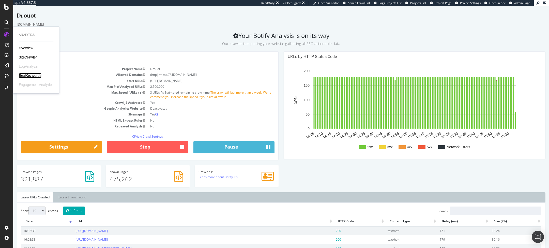
click at [25, 74] on div "RealKeywords" at bounding box center [30, 75] width 23 height 5
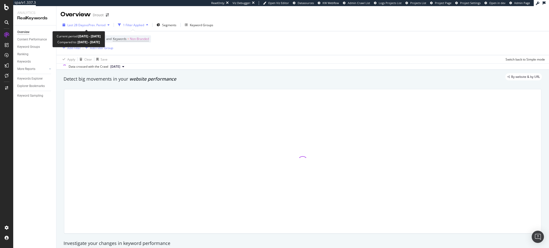
click at [73, 23] on span "Last 28 Days" at bounding box center [76, 25] width 18 height 4
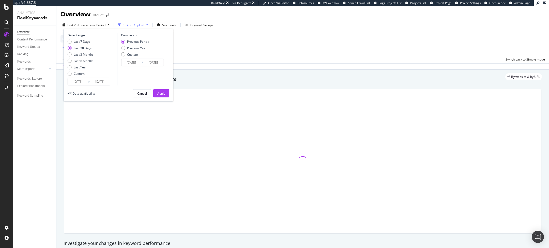
click at [78, 81] on input "[DATE]" at bounding box center [78, 81] width 20 height 7
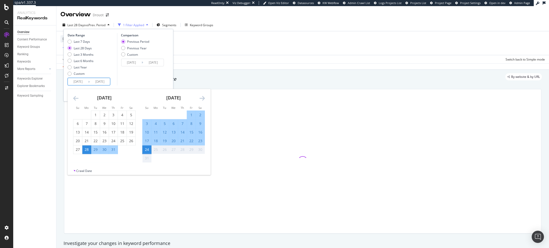
click at [74, 97] on icon "Move backward to switch to the previous month." at bounding box center [75, 98] width 5 height 6
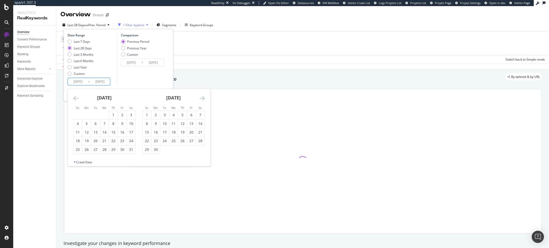
click at [74, 97] on icon "Move backward to switch to the previous month." at bounding box center [75, 98] width 5 height 6
click at [95, 113] on div "1" at bounding box center [95, 114] width 9 height 5
type input "2025/04/01"
type input "2024/11/06"
type input "2025/03/31"
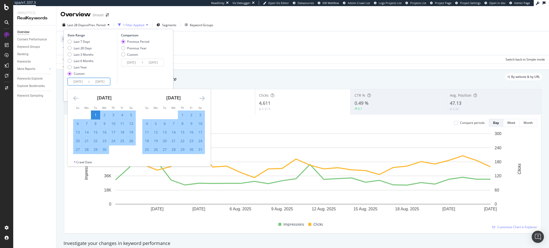
click at [154, 70] on div "Comparison Previous Period Previous Year Custom 2024/11/06 Navigate forward to …" at bounding box center [141, 59] width 48 height 52
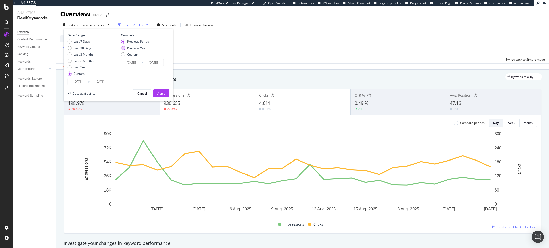
click at [131, 49] on div "Previous Year" at bounding box center [137, 48] width 20 height 4
type input "2024/04/02"
type input "2024/08/25"
click at [160, 86] on div "Date Range Last 7 Days Last 28 Days Last 3 Months Last 6 Months Last Year Custo…" at bounding box center [119, 65] width 110 height 72
click at [160, 89] on div "Apply" at bounding box center [161, 93] width 8 height 8
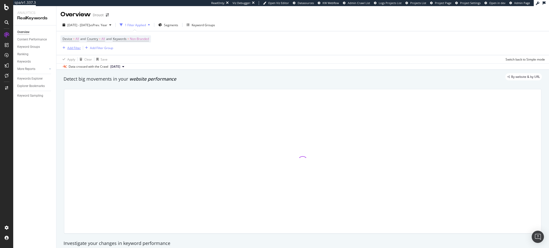
click at [75, 48] on div "Add Filter" at bounding box center [73, 48] width 13 height 4
click at [147, 38] on span "Non-Branded" at bounding box center [139, 38] width 19 height 7
click at [128, 47] on div "Non-Branded" at bounding box center [133, 51] width 27 height 8
click at [129, 89] on span "All" at bounding box center [150, 90] width 52 height 5
click at [172, 61] on div "Apply" at bounding box center [172, 61] width 8 height 4
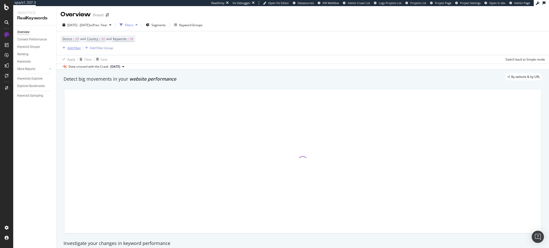
click at [75, 48] on div "Add Filter" at bounding box center [73, 48] width 13 height 4
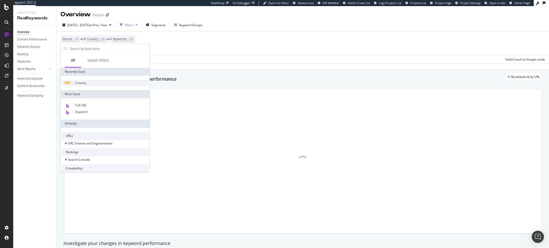
click at [78, 83] on span "Country" at bounding box center [80, 83] width 11 height 4
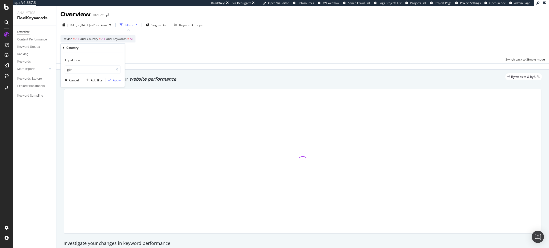
click at [79, 60] on icon at bounding box center [78, 60] width 4 height 3
click at [80, 76] on span "Not equal to" at bounding box center [75, 77] width 17 height 4
click at [87, 70] on input "gbr" at bounding box center [89, 69] width 48 height 8
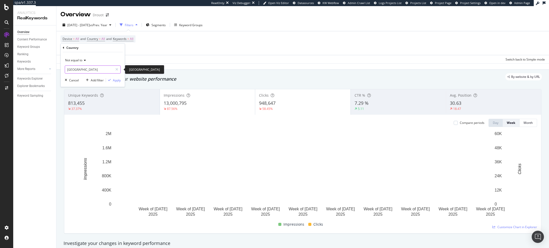
click at [85, 73] on input "United Kingdomfr" at bounding box center [89, 69] width 48 height 8
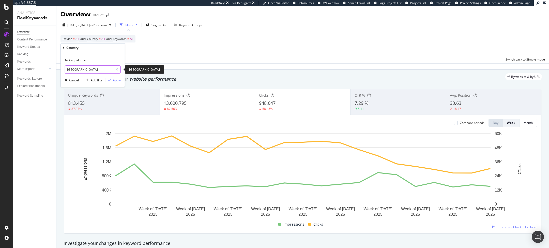
click at [85, 73] on input "United Kingdomfr" at bounding box center [89, 69] width 48 height 8
click at [86, 71] on input "United Kingdomfr" at bounding box center [89, 69] width 48 height 8
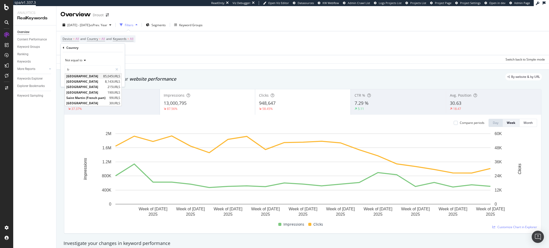
click at [84, 77] on span "France" at bounding box center [84, 76] width 36 height 4
type input "France"
click at [120, 81] on div "Apply" at bounding box center [117, 80] width 8 height 4
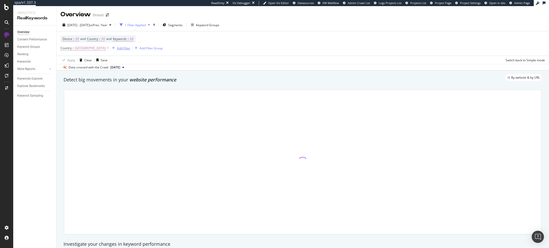
click at [117, 50] on div "Add Filter" at bounding box center [123, 48] width 13 height 4
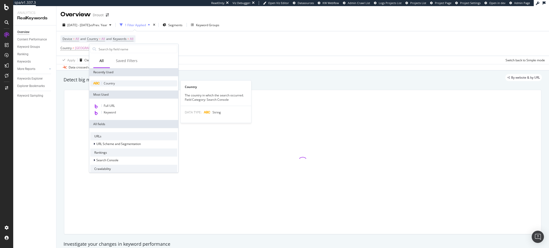
click at [105, 85] on span "Country" at bounding box center [109, 83] width 11 height 4
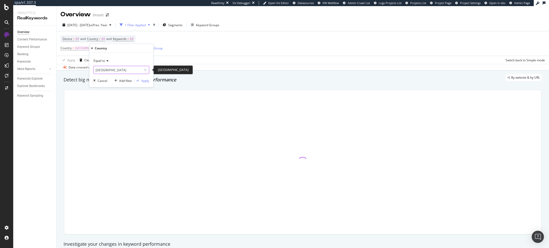
click at [111, 67] on input "United Kingdom" at bounding box center [117, 70] width 48 height 8
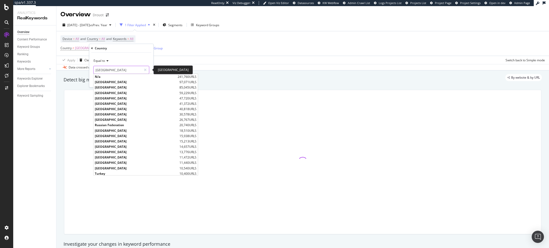
click at [111, 67] on input "United Kingdom" at bounding box center [117, 70] width 48 height 8
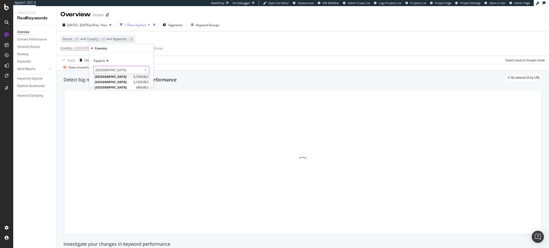
type input "Belgium"
click at [108, 75] on span "Belgium" at bounding box center [113, 76] width 37 height 4
click at [108, 59] on div "Equal to" at bounding box center [121, 61] width 56 height 8
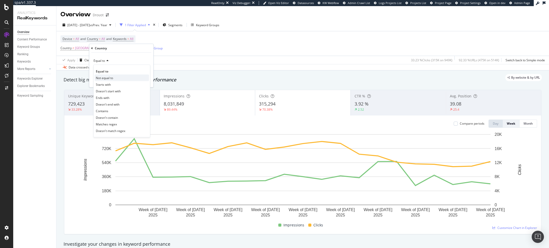
click at [108, 79] on span "Not equal to" at bounding box center [104, 77] width 17 height 4
type input "Belgium"
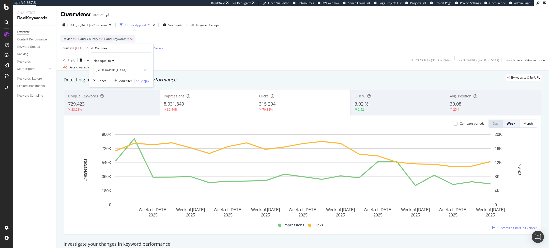
click at [144, 80] on div "Apply" at bounding box center [145, 80] width 8 height 4
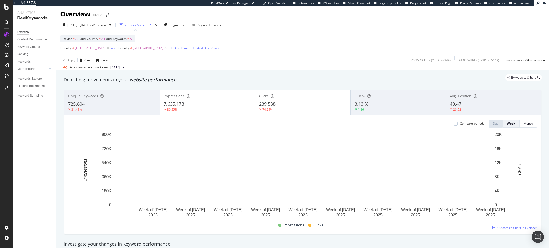
click at [203, 111] on div "Impressions 7,635,178 89.55%" at bounding box center [207, 102] width 95 height 23
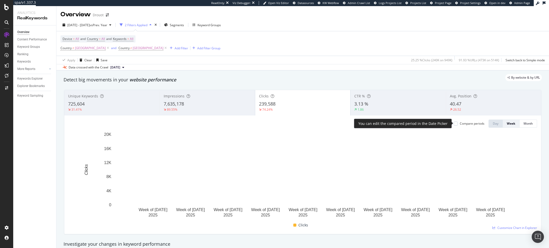
click at [459, 126] on div "Compare periods" at bounding box center [469, 123] width 31 height 8
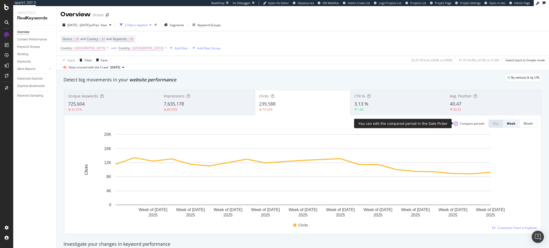
click at [455, 124] on div at bounding box center [456, 123] width 4 height 4
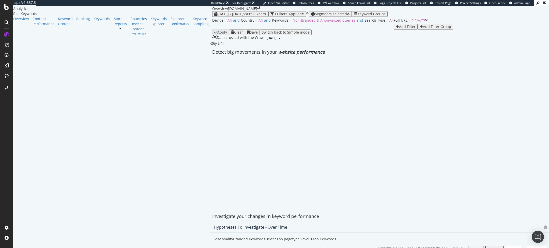
click at [210, 58] on span at bounding box center [210, 58] width 0 height 0
click at [258, 58] on div at bounding box center [381, 58] width 342 height 0
click at [210, 58] on span at bounding box center [210, 58] width 0 height 0
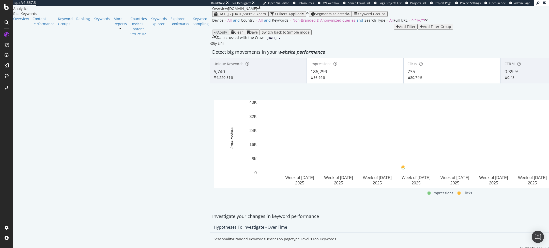
scroll to position [5, 0]
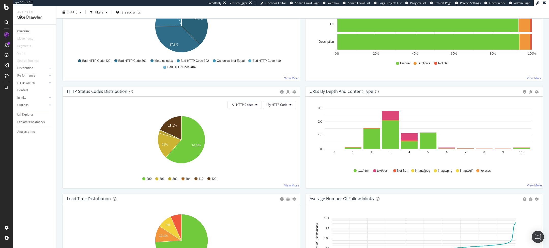
scroll to position [210, 0]
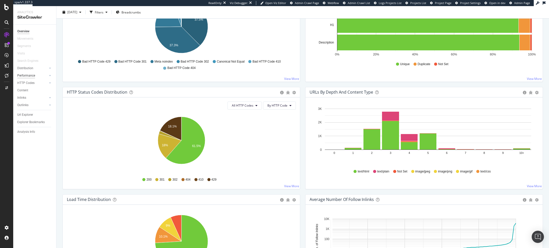
click at [28, 76] on div "Performance" at bounding box center [26, 75] width 18 height 5
